Goal: Obtain resource: Download file/media

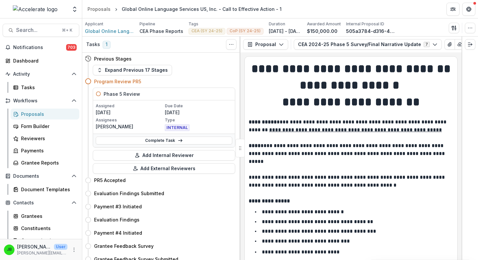
scroll to position [58, 0]
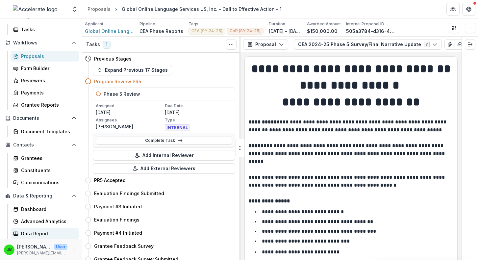
click at [34, 230] on div "Data Report" at bounding box center [47, 233] width 53 height 7
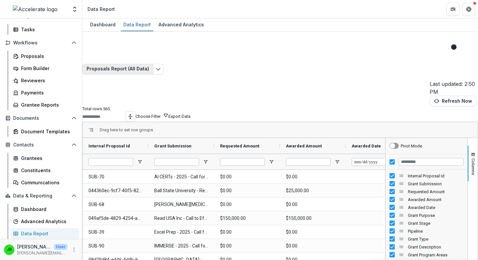
click at [152, 64] on button "Proposals Report (All Data)" at bounding box center [117, 69] width 71 height 11
click at [162, 29] on div "Advanced Analytics" at bounding box center [181, 25] width 51 height 10
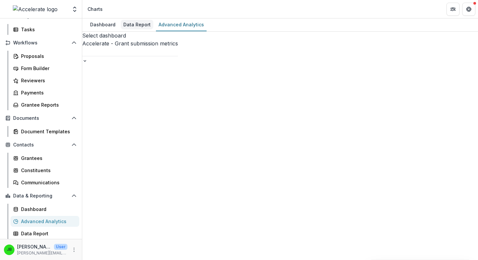
click at [138, 27] on div "Data Report" at bounding box center [137, 25] width 33 height 10
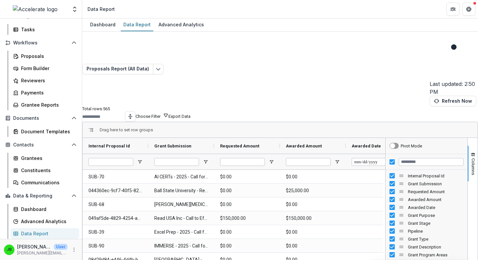
click at [169, 113] on button "Choose Filter" at bounding box center [152, 116] width 33 height 6
click at [384, 70] on input at bounding box center [367, 68] width 43 height 5
click at [416, 47] on div "Proposals Report (All Data) Last updated: 2:50 PM Refresh Now Total rows: 565 C…" at bounding box center [280, 184] width 396 height 305
click at [125, 115] on input at bounding box center [103, 117] width 43 height 5
click at [358, 39] on div "Proposals Report (All Data) Last updated: 2:50 PM Refresh Now Total rows: 565 C…" at bounding box center [280, 184] width 396 height 305
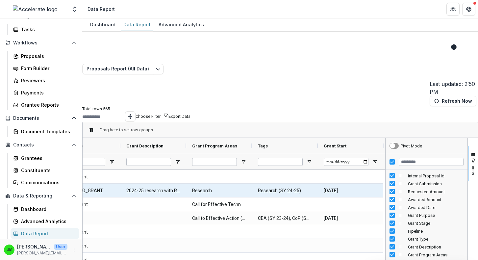
scroll to position [0, 488]
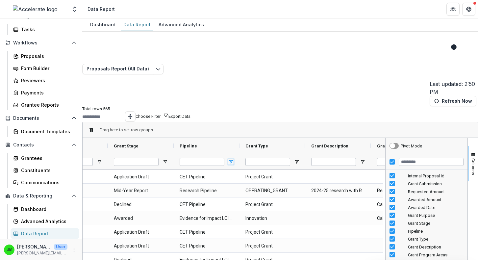
click at [234, 159] on span "Open Filter Menu" at bounding box center [230, 161] width 5 height 5
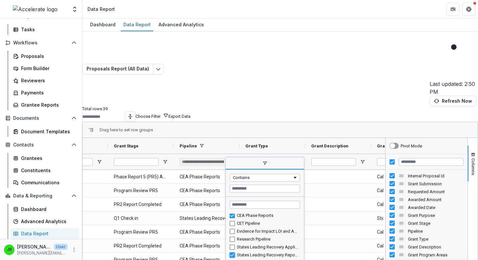
type input "**********"
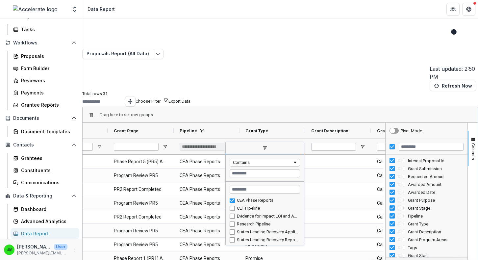
click at [254, 107] on div "Drag here to set row groups" at bounding box center [280, 115] width 395 height 16
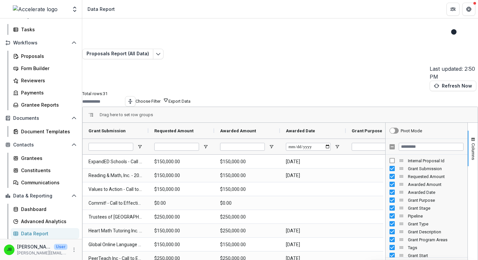
click at [386, 139] on div at bounding box center [427, 147] width 82 height 16
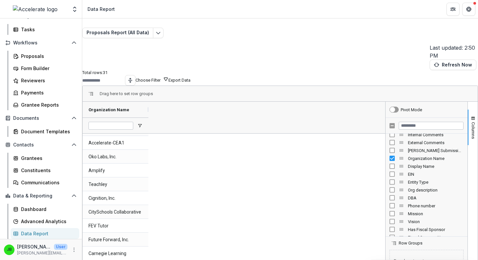
click at [191, 78] on button "Export Data" at bounding box center [180, 80] width 22 height 5
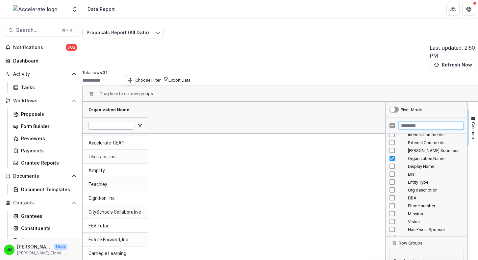
click at [407, 122] on input "Filter Columns Input" at bounding box center [431, 126] width 65 height 8
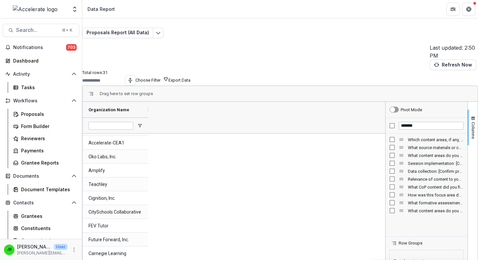
click at [390, 159] on div "Session implementation: [Confirm modality, frequency, content of tutoring - inc…" at bounding box center [427, 163] width 74 height 8
click at [390, 167] on div "Data collection: [Confirm process / platform for collecting and analyzing data.…" at bounding box center [427, 171] width 74 height 8
click at [400, 122] on input "*******" at bounding box center [431, 126] width 65 height 8
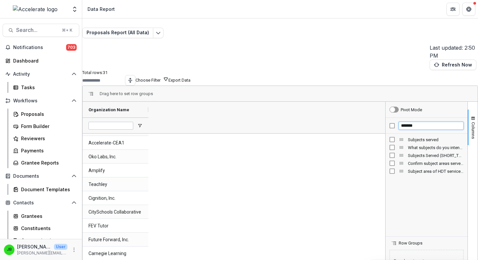
type input "*******"
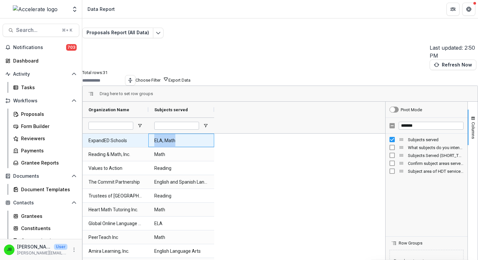
drag, startPoint x: 179, startPoint y: 86, endPoint x: 159, endPoint y: 86, distance: 20.4
click at [159, 134] on div "ELA, Math" at bounding box center [181, 140] width 66 height 13
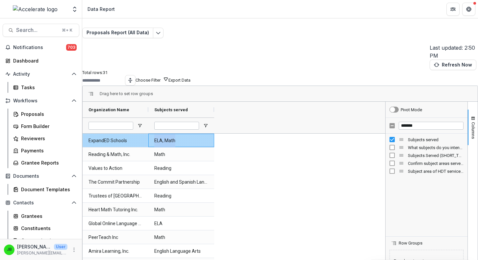
copy served-2267 "ELA, Math"
